Goal: Use online tool/utility: Utilize a website feature to perform a specific function

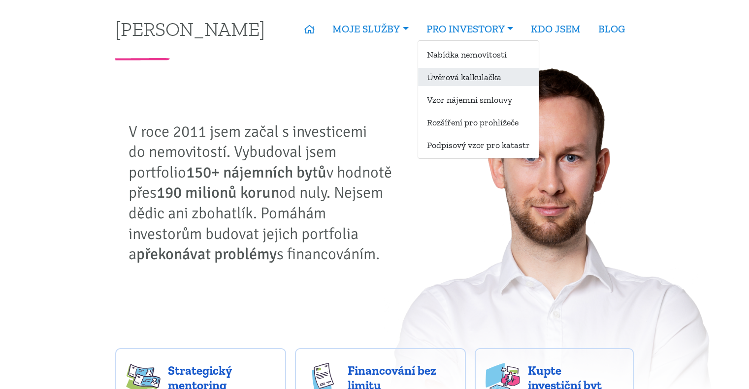
click at [450, 75] on link "Úvěrová kalkulačka" at bounding box center [478, 77] width 121 height 18
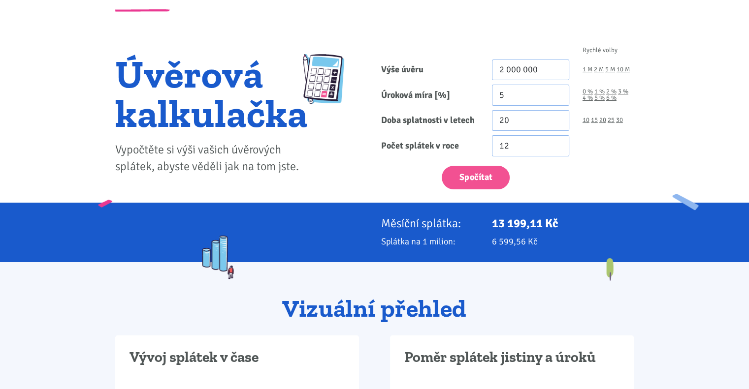
scroll to position [49, 0]
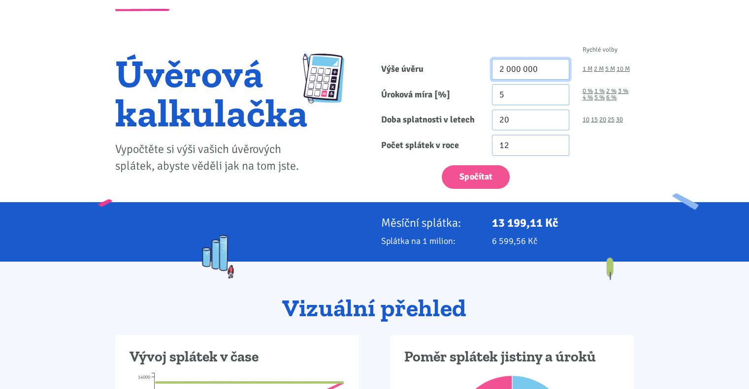
click at [518, 67] on input "2 000 000" at bounding box center [530, 69] width 77 height 21
type input "4 050 000"
click at [585, 99] on link "4 %" at bounding box center [587, 98] width 10 height 6
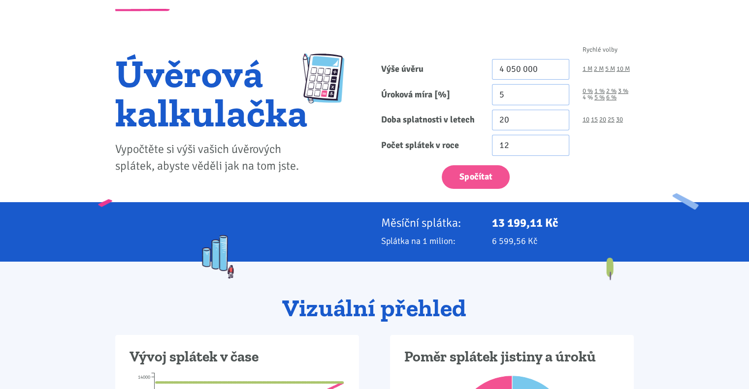
type input "4"
click at [617, 119] on link "30" at bounding box center [619, 120] width 7 height 6
type input "30"
click at [483, 174] on button "Spočítat" at bounding box center [476, 177] width 68 height 24
type input "4050000"
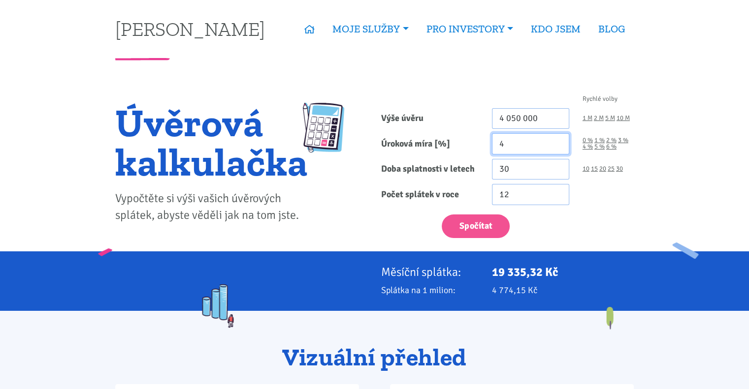
click at [506, 143] on input "4" at bounding box center [530, 143] width 77 height 21
type input "3.99"
click at [559, 148] on input "3.99" at bounding box center [530, 143] width 77 height 21
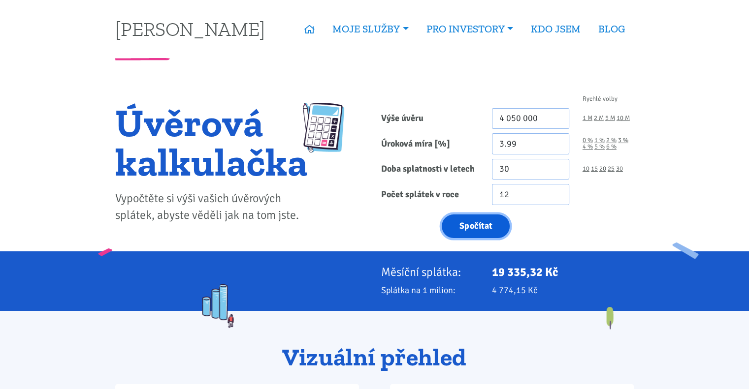
click at [478, 221] on button "Spočítat" at bounding box center [476, 227] width 68 height 24
type input "4050000"
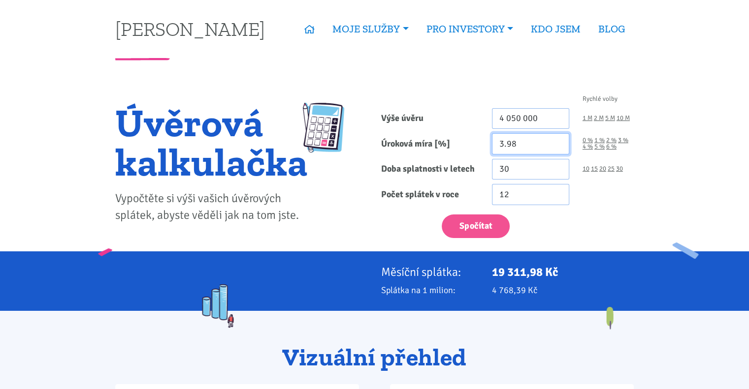
click at [558, 148] on input "3.98" at bounding box center [530, 143] width 77 height 21
click at [558, 148] on input "3.97" at bounding box center [530, 143] width 77 height 21
click at [558, 148] on input "3.96" at bounding box center [530, 143] width 77 height 21
click at [558, 148] on input "3.95" at bounding box center [530, 143] width 77 height 21
click at [558, 148] on input "3.94" at bounding box center [530, 143] width 77 height 21
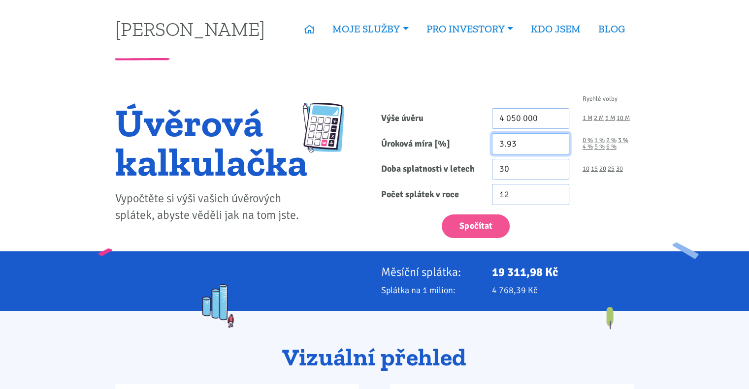
click at [558, 148] on input "3.93" at bounding box center [530, 143] width 77 height 21
click at [558, 148] on input "3.92" at bounding box center [530, 143] width 77 height 21
click at [558, 148] on input "3.91" at bounding box center [530, 143] width 77 height 21
click at [558, 148] on input "3.9" at bounding box center [530, 143] width 77 height 21
click at [558, 148] on input "3.89" at bounding box center [530, 143] width 77 height 21
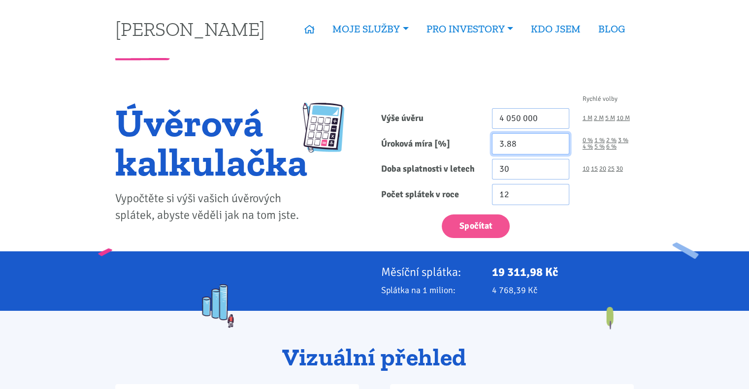
click at [558, 148] on input "3.88" at bounding box center [530, 143] width 77 height 21
click at [558, 148] on input "3.87" at bounding box center [530, 143] width 77 height 21
click at [558, 148] on input "3.86" at bounding box center [530, 143] width 77 height 21
click at [558, 148] on input "3.85" at bounding box center [530, 143] width 77 height 21
click at [558, 148] on input "3.84" at bounding box center [530, 143] width 77 height 21
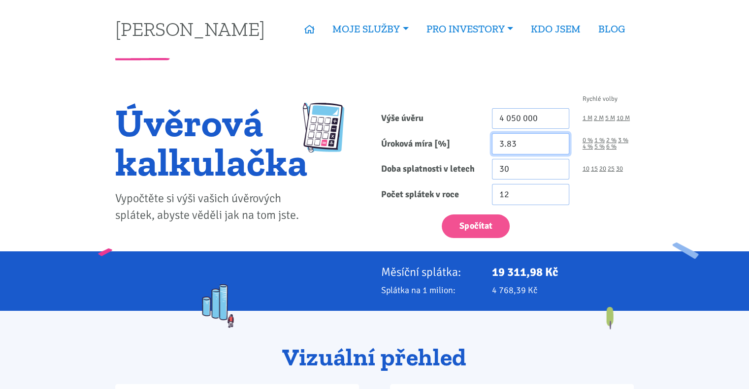
click at [558, 148] on input "3.83" at bounding box center [530, 143] width 77 height 21
click at [558, 148] on input "3.82" at bounding box center [530, 143] width 77 height 21
click at [558, 148] on input "3.81" at bounding box center [530, 143] width 77 height 21
type input "3.8"
click at [558, 148] on input "3.8" at bounding box center [530, 143] width 77 height 21
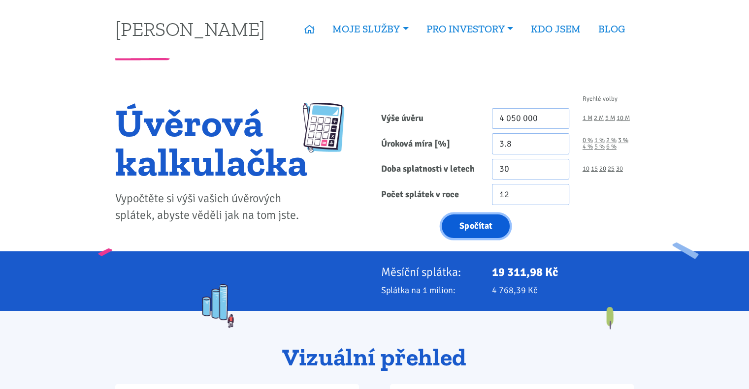
click at [478, 215] on button "Spočítat" at bounding box center [476, 227] width 68 height 24
type input "4050000"
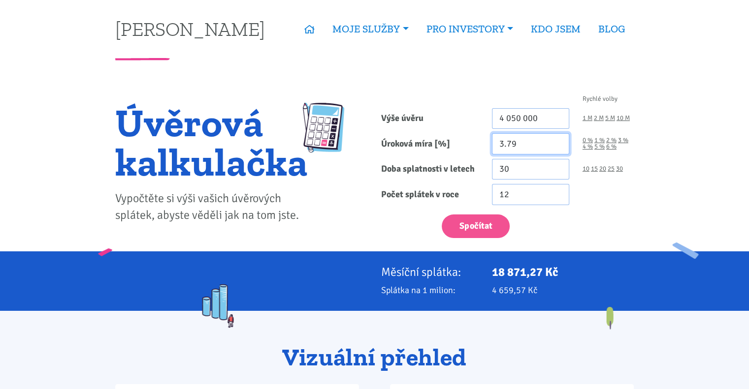
click at [559, 149] on input "3.79" at bounding box center [530, 143] width 77 height 21
click at [559, 149] on input "3.78" at bounding box center [530, 143] width 77 height 21
click at [559, 149] on input "3.77" at bounding box center [530, 143] width 77 height 21
click at [559, 149] on input "3.76" at bounding box center [530, 143] width 77 height 21
click at [559, 149] on input "3.75" at bounding box center [530, 143] width 77 height 21
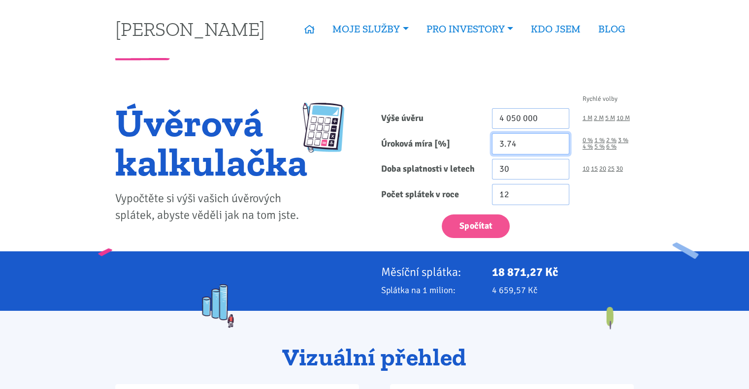
click at [559, 149] on input "3.74" at bounding box center [530, 143] width 77 height 21
click at [559, 149] on input "3.73" at bounding box center [530, 143] width 77 height 21
click at [559, 149] on input "3.72" at bounding box center [530, 143] width 77 height 21
click at [559, 149] on input "3.71" at bounding box center [530, 143] width 77 height 21
click at [559, 149] on input "3.7" at bounding box center [530, 143] width 77 height 21
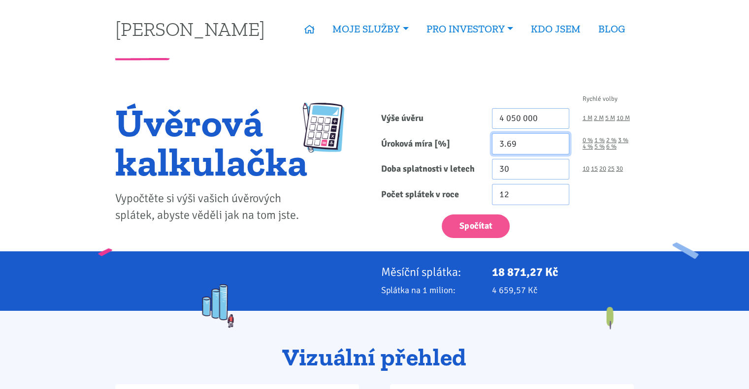
click at [559, 149] on input "3.69" at bounding box center [530, 143] width 77 height 21
click at [559, 148] on input "3.68" at bounding box center [530, 143] width 77 height 21
click at [559, 148] on input "3.67" at bounding box center [530, 143] width 77 height 21
click at [559, 148] on input "3.66" at bounding box center [530, 143] width 77 height 21
click at [559, 148] on input "3.65" at bounding box center [530, 143] width 77 height 21
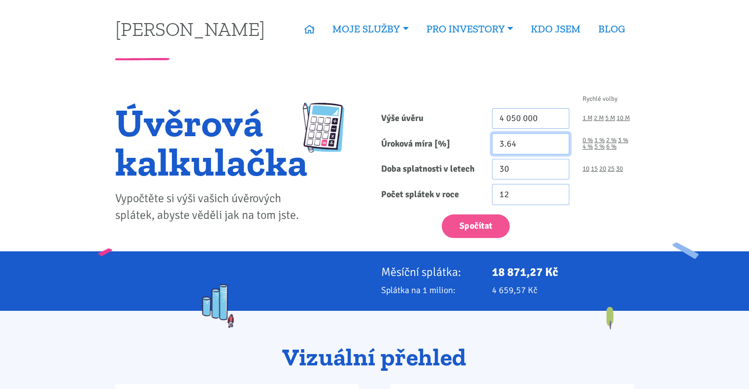
click at [559, 148] on input "3.64" at bounding box center [530, 143] width 77 height 21
click at [559, 148] on input "3.63" at bounding box center [530, 143] width 77 height 21
click at [559, 148] on input "3.62" at bounding box center [530, 143] width 77 height 21
click at [559, 148] on input "3.61" at bounding box center [530, 143] width 77 height 21
type input "3.6"
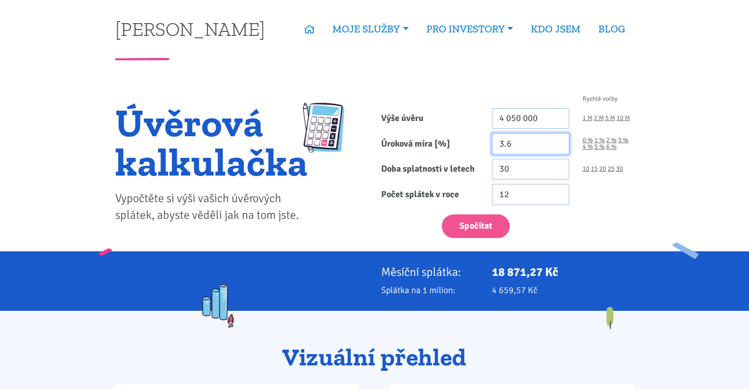
click at [560, 146] on input "3.6" at bounding box center [530, 143] width 77 height 21
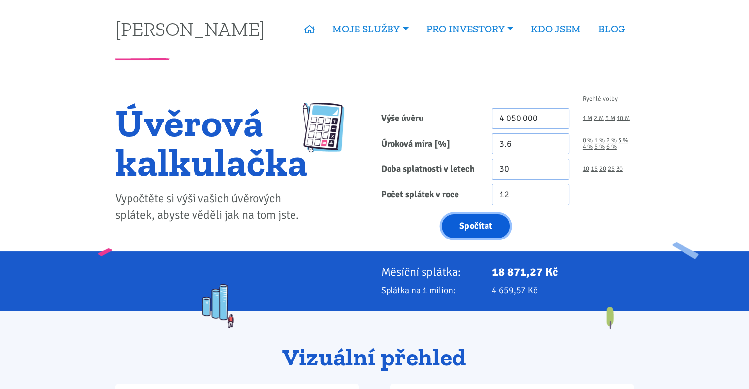
click at [461, 233] on button "Spočítat" at bounding box center [476, 227] width 68 height 24
type input "4050000"
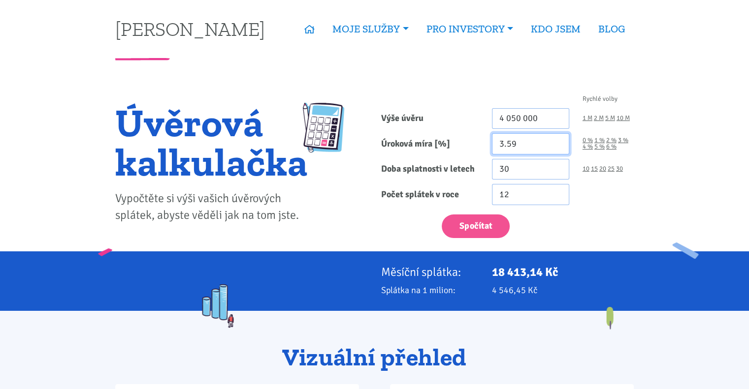
click at [559, 148] on input "3.59" at bounding box center [530, 143] width 77 height 21
click at [559, 148] on input "3.58" at bounding box center [530, 143] width 77 height 21
click at [559, 148] on input "3.57" at bounding box center [530, 143] width 77 height 21
click at [559, 148] on input "3.56" at bounding box center [530, 143] width 77 height 21
click at [559, 148] on input "3.55" at bounding box center [530, 143] width 77 height 21
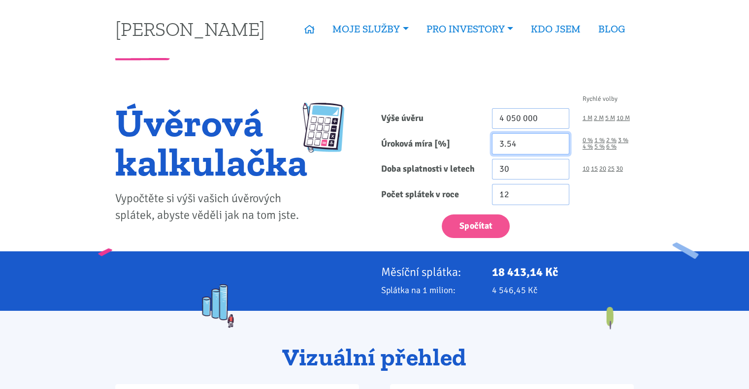
click at [559, 147] on input "3.54" at bounding box center [530, 143] width 77 height 21
click at [559, 147] on input "3.53" at bounding box center [530, 143] width 77 height 21
click at [559, 147] on input "3.52" at bounding box center [530, 143] width 77 height 21
click at [559, 147] on input "3.51" at bounding box center [530, 143] width 77 height 21
type input "3.5"
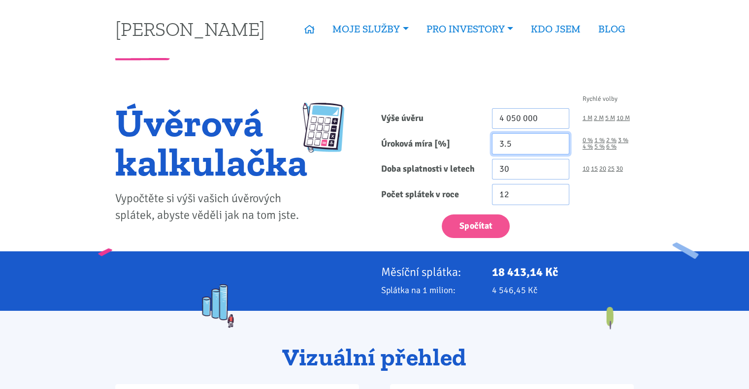
click at [559, 147] on input "3.5" at bounding box center [530, 143] width 77 height 21
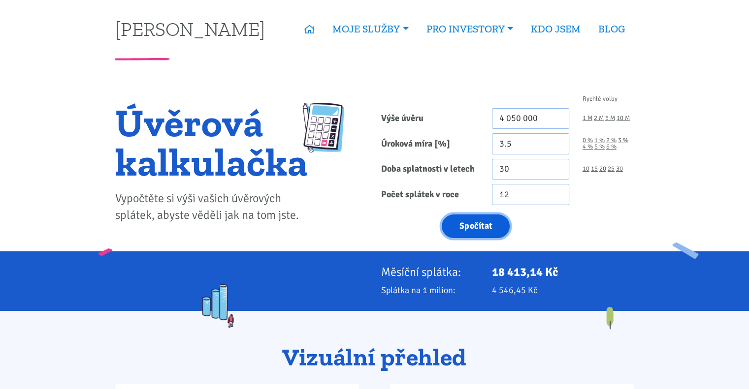
click at [453, 224] on button "Spočítat" at bounding box center [476, 227] width 68 height 24
type input "4050000"
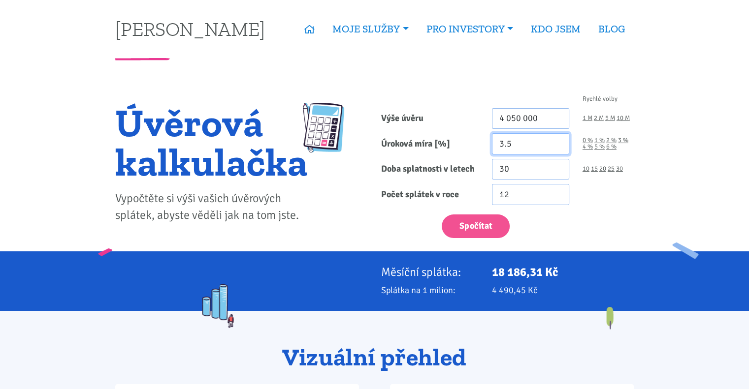
click at [522, 139] on input "3.5" at bounding box center [530, 143] width 77 height 21
type input "3.8"
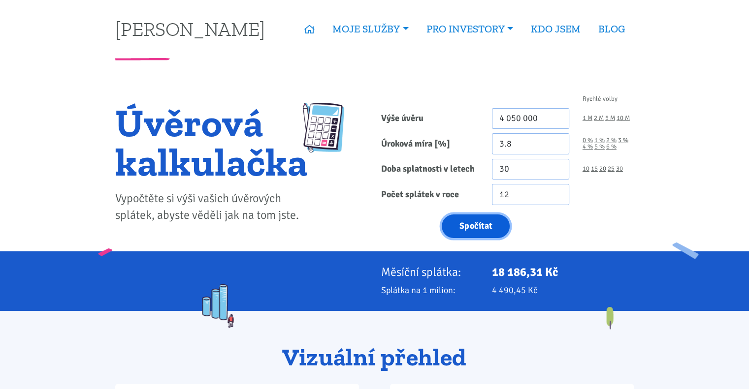
click at [466, 232] on button "Spočítat" at bounding box center [476, 227] width 68 height 24
type input "4050000"
